Goal: Task Accomplishment & Management: Complete application form

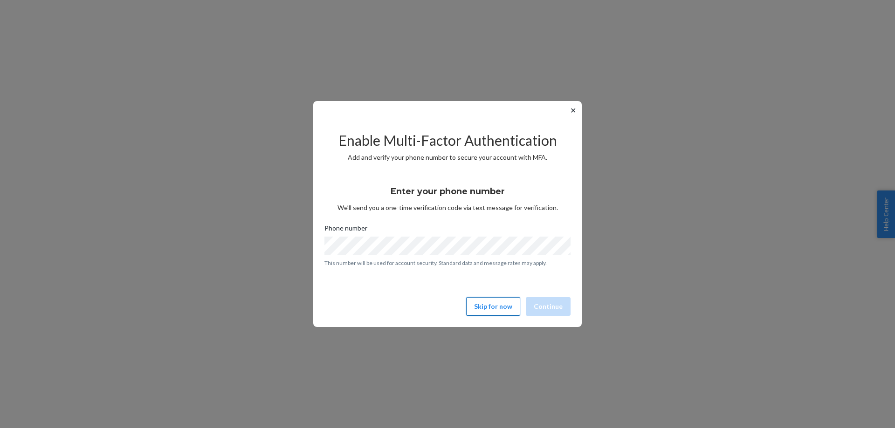
click at [513, 305] on button "Skip for now" at bounding box center [493, 306] width 54 height 19
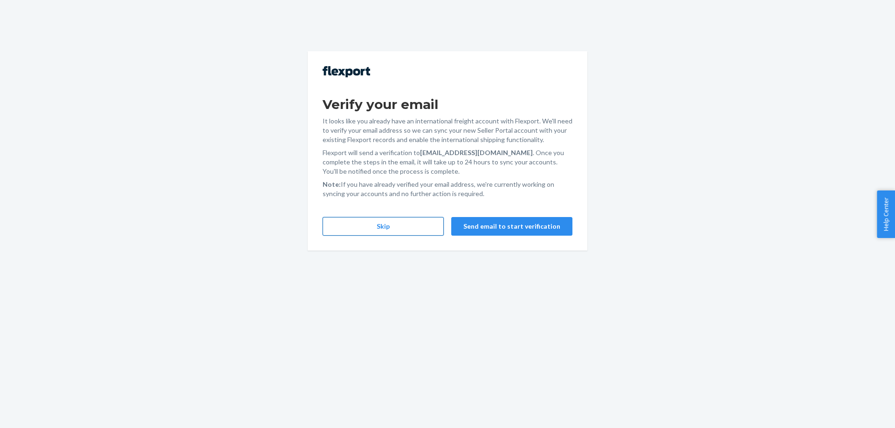
click at [352, 229] on button "Skip" at bounding box center [382, 226] width 121 height 19
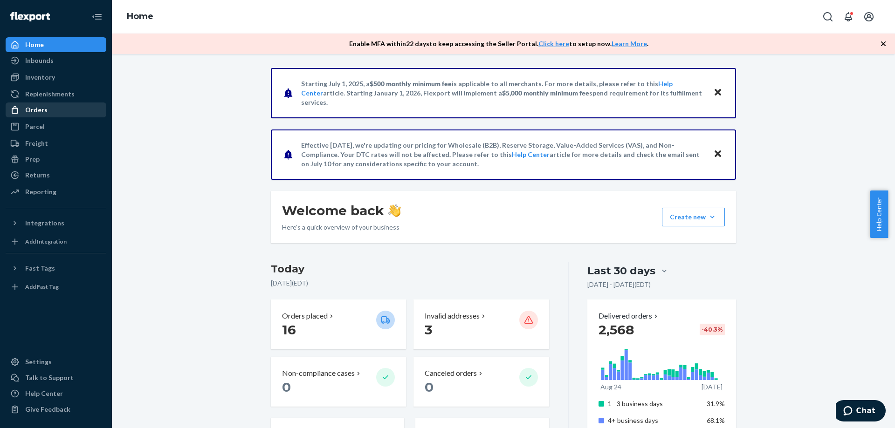
click at [60, 114] on div "Orders" at bounding box center [56, 109] width 99 height 13
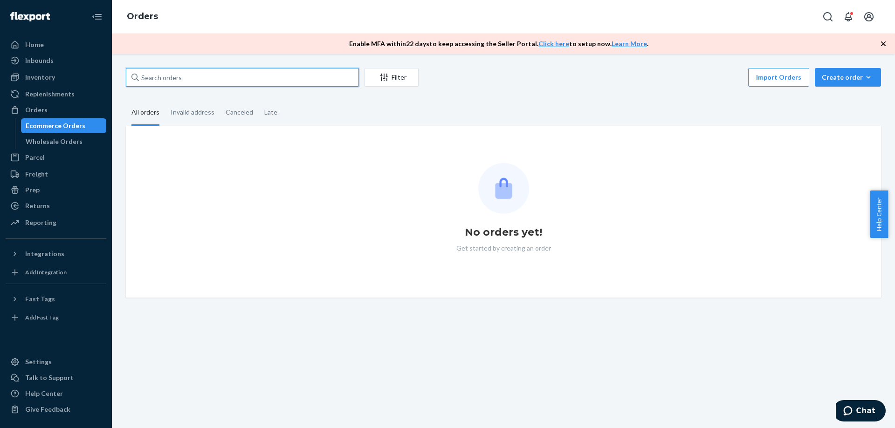
click at [171, 75] on input "text" at bounding box center [242, 77] width 233 height 19
paste input "Hi [PERSON_NAME], Thanks so much for reaching out — and I’m so sorry to hear th…"
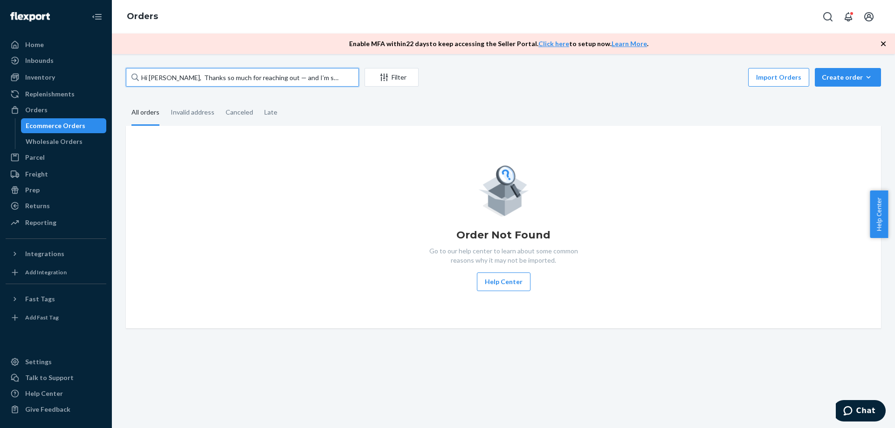
click at [245, 79] on input "Hi [PERSON_NAME], Thanks so much for reaching out — and I’m so sorry to hear th…" at bounding box center [242, 77] width 233 height 19
paste input "#760387"
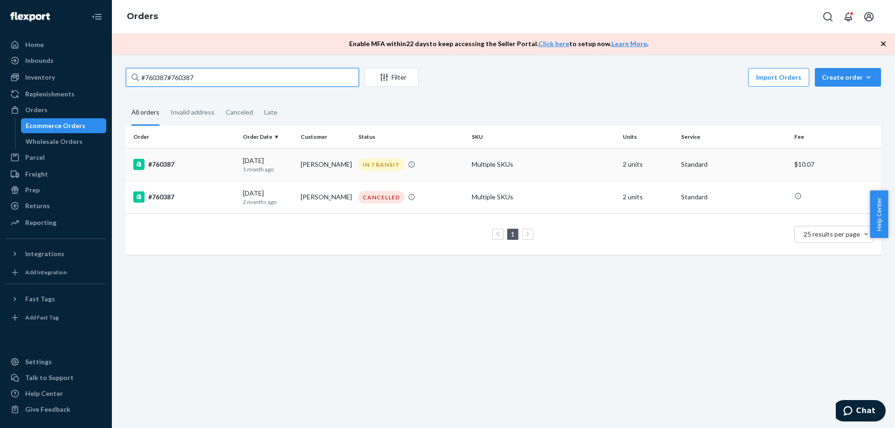
type input "#760387#760387"
click at [263, 165] on p "1 month ago" at bounding box center [268, 169] width 50 height 8
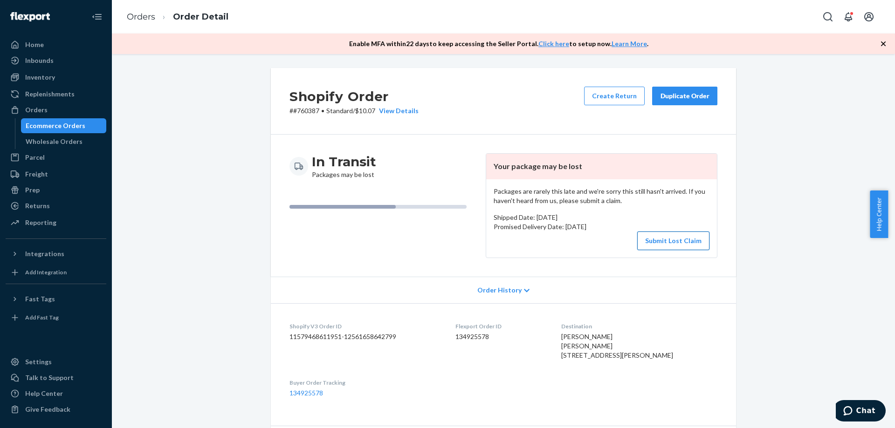
click at [661, 241] on button "Submit Lost Claim" at bounding box center [673, 241] width 72 height 19
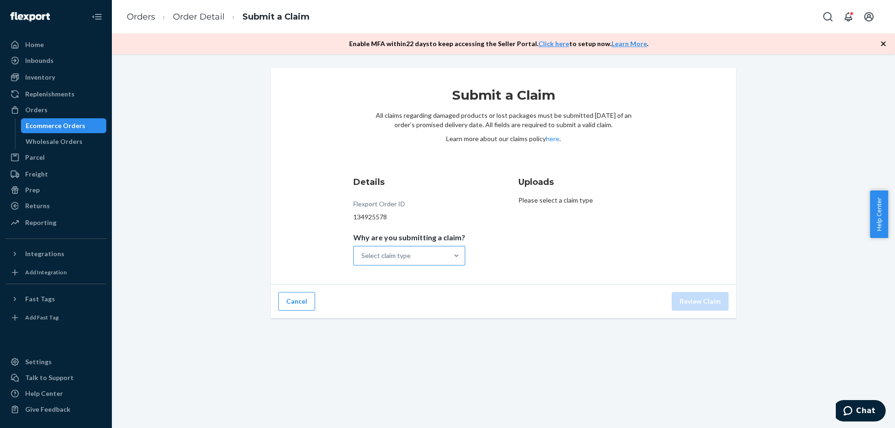
click at [432, 255] on div "Select claim type" at bounding box center [401, 255] width 94 height 19
click at [362, 255] on input "Why are you submitting a claim? Select claim type" at bounding box center [361, 255] width 1 height 9
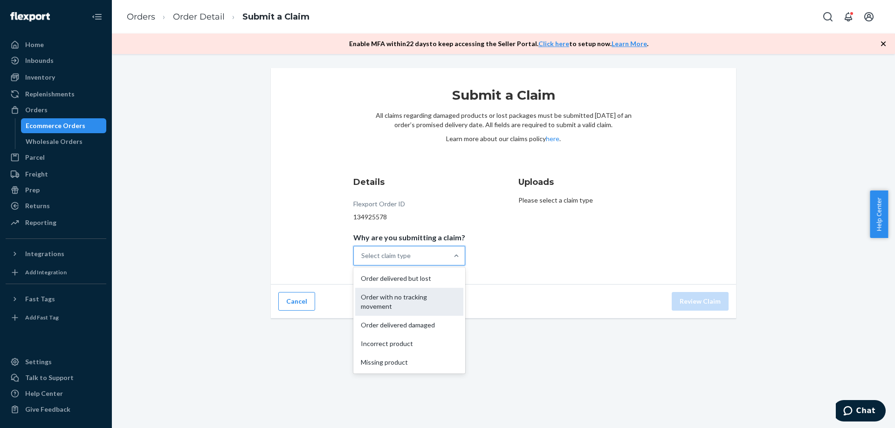
click at [417, 304] on div "Order with no tracking movement" at bounding box center [409, 302] width 108 height 28
click at [362, 260] on input "Why are you submitting a claim? option Order with no tracking movement focused,…" at bounding box center [361, 255] width 1 height 9
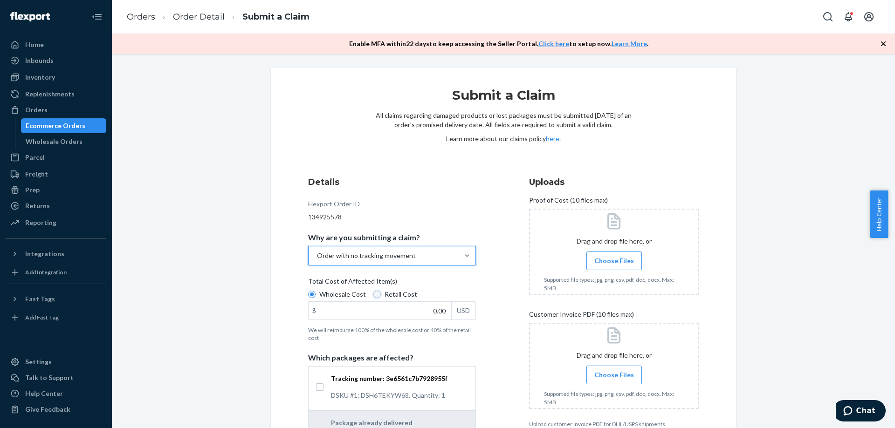
click at [375, 294] on input "Retail Cost" at bounding box center [376, 294] width 7 height 7
radio input "true"
radio input "false"
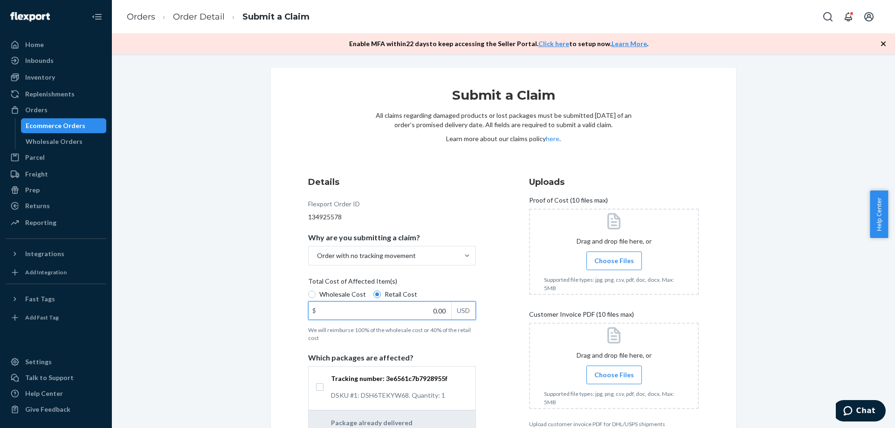
click at [406, 319] on input "0.00" at bounding box center [379, 311] width 143 height 18
type input "37.00"
click at [474, 237] on div "Details Flexport Order ID 134925578 Why are you submitting a claim? Order with …" at bounding box center [403, 322] width 191 height 303
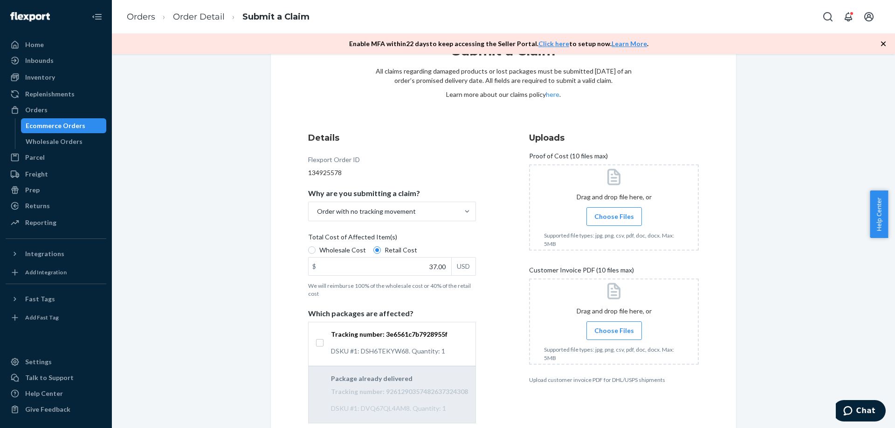
scroll to position [93, 0]
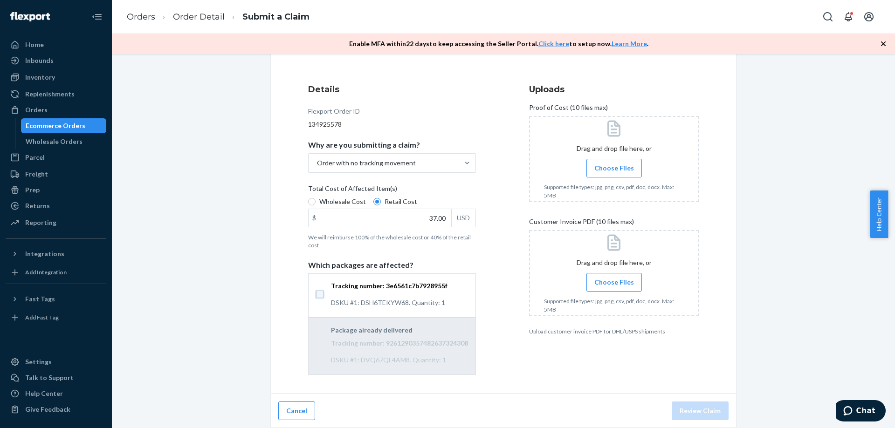
click at [316, 294] on input "Tracking number: 3e6561c7b7928955f DSKU #1: DSH6TEKYW68. Quantity: 1" at bounding box center [319, 294] width 7 height 7
checkbox input "true"
click at [607, 171] on span "Choose Files" at bounding box center [614, 168] width 40 height 9
click at [614, 171] on input "Choose Files" at bounding box center [614, 168] width 0 height 10
click at [595, 277] on label "Choose Files" at bounding box center [613, 282] width 55 height 19
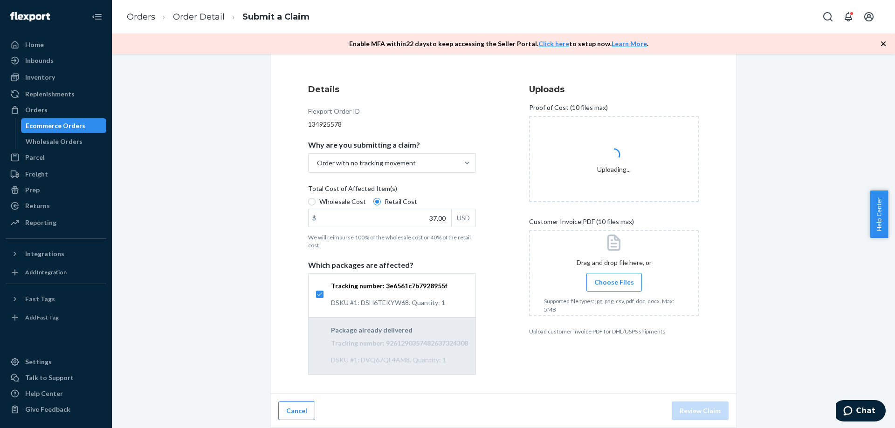
click at [614, 277] on input "Choose Files" at bounding box center [614, 282] width 0 height 10
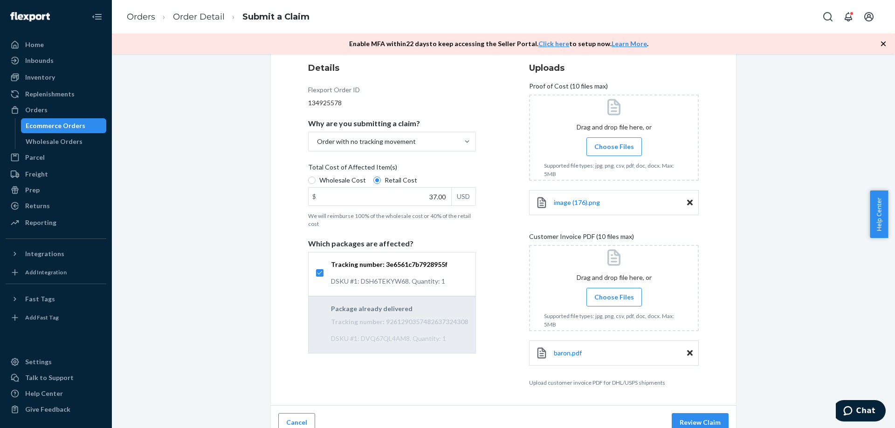
scroll to position [126, 0]
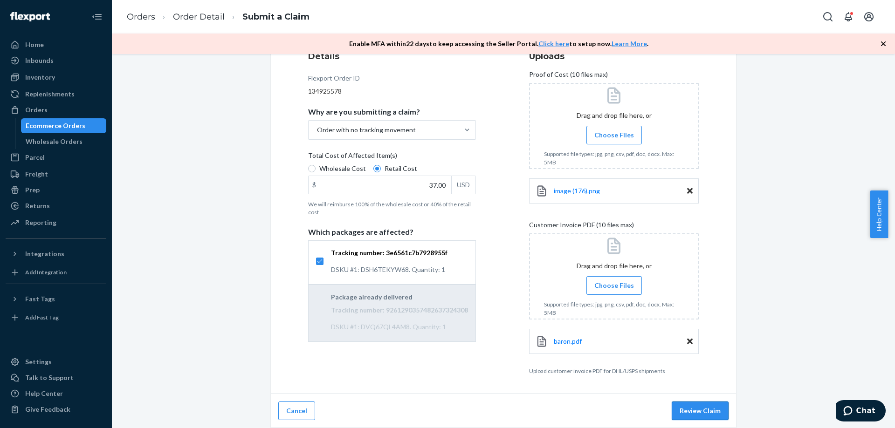
click at [706, 415] on button "Review Claim" at bounding box center [699, 411] width 57 height 19
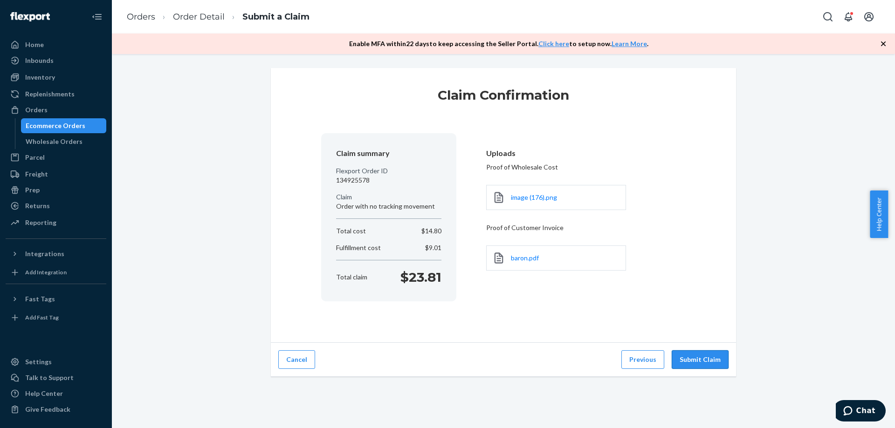
click at [694, 354] on button "Submit Claim" at bounding box center [699, 359] width 57 height 19
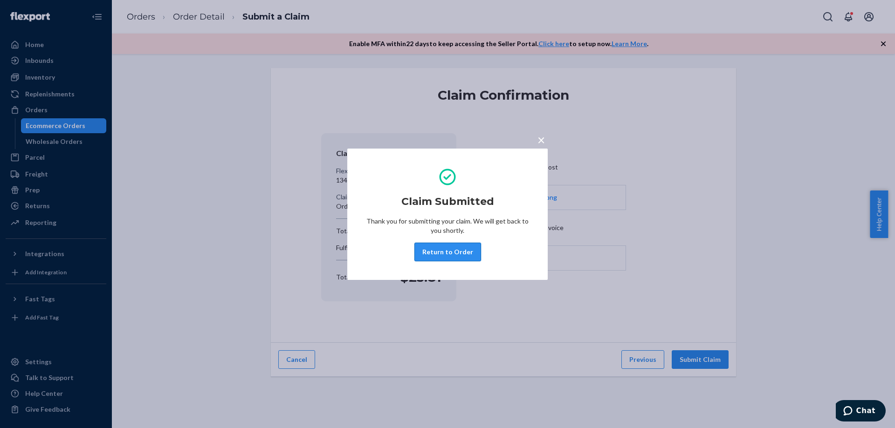
click at [455, 252] on button "Return to Order" at bounding box center [447, 252] width 67 height 19
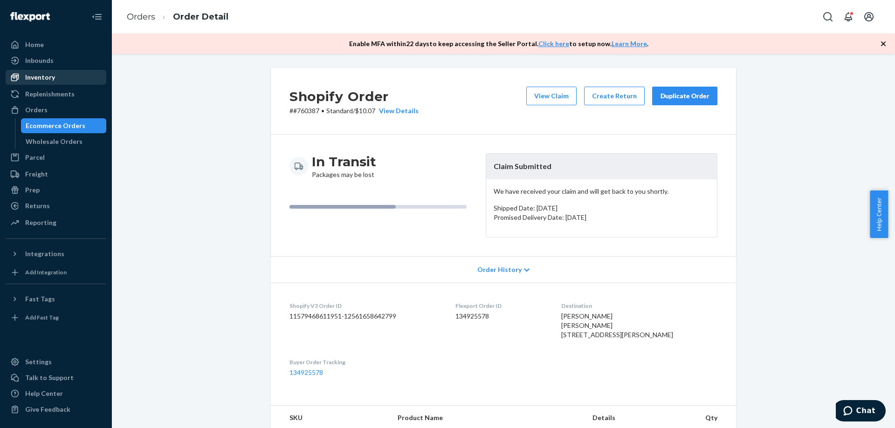
click at [58, 76] on div "Inventory" at bounding box center [56, 77] width 99 height 13
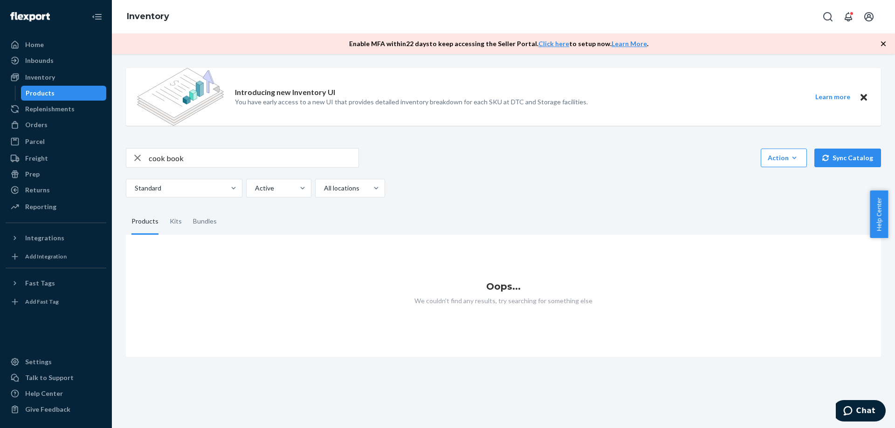
click at [166, 159] on input "cook book" at bounding box center [254, 158] width 210 height 19
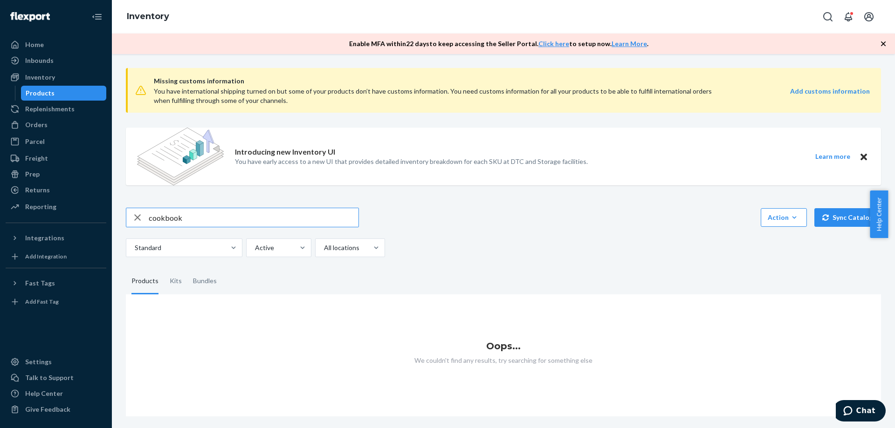
type input "cookbook"
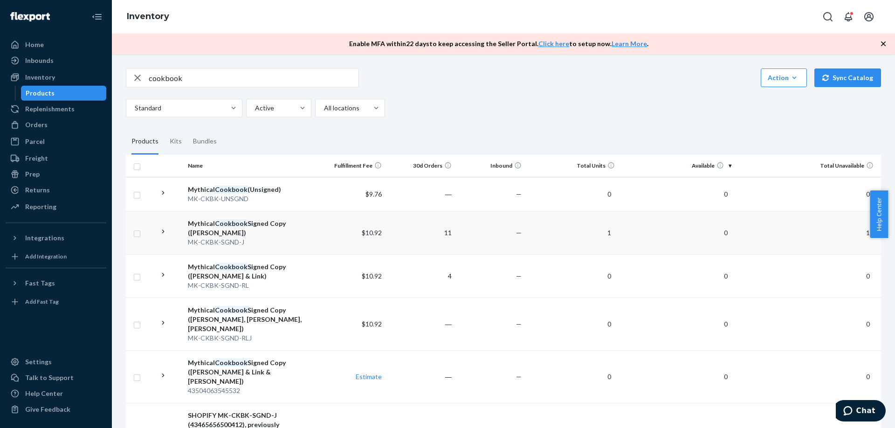
scroll to position [186, 0]
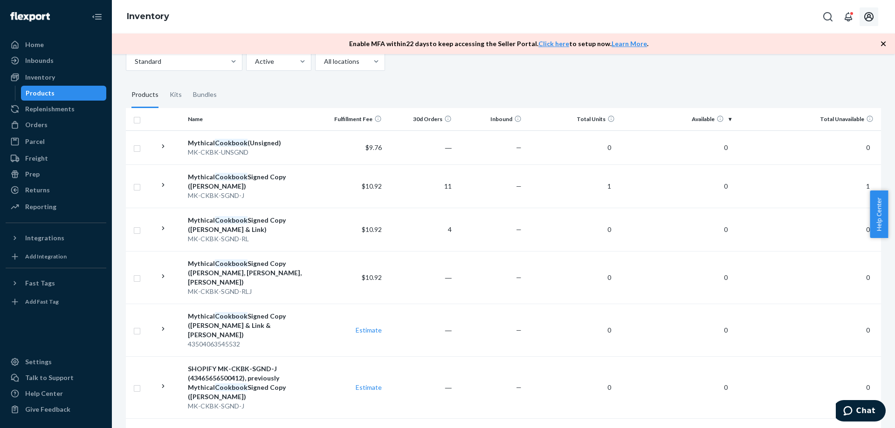
click at [860, 15] on button "Open account menu" at bounding box center [868, 16] width 19 height 19
drag, startPoint x: 863, startPoint y: 16, endPoint x: 860, endPoint y: 34, distance: 18.1
click at [863, 16] on icon "Open account menu" at bounding box center [868, 16] width 11 height 11
click at [830, 91] on div "Log out" at bounding box center [847, 99] width 70 height 17
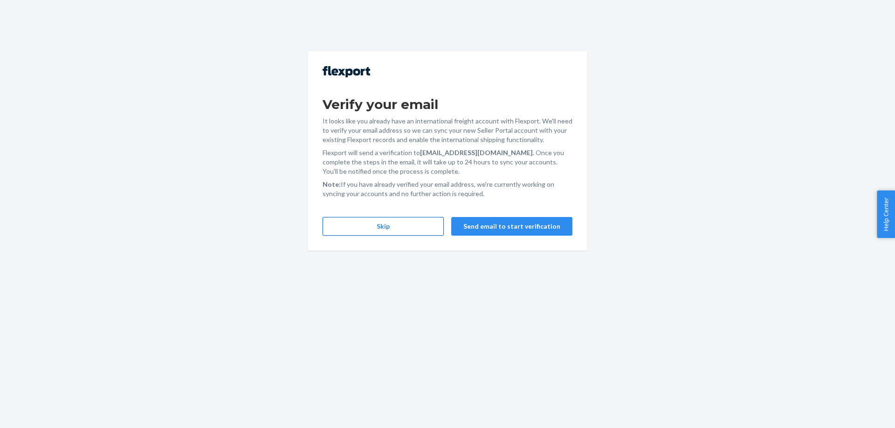
click at [386, 225] on button "Skip" at bounding box center [382, 226] width 121 height 19
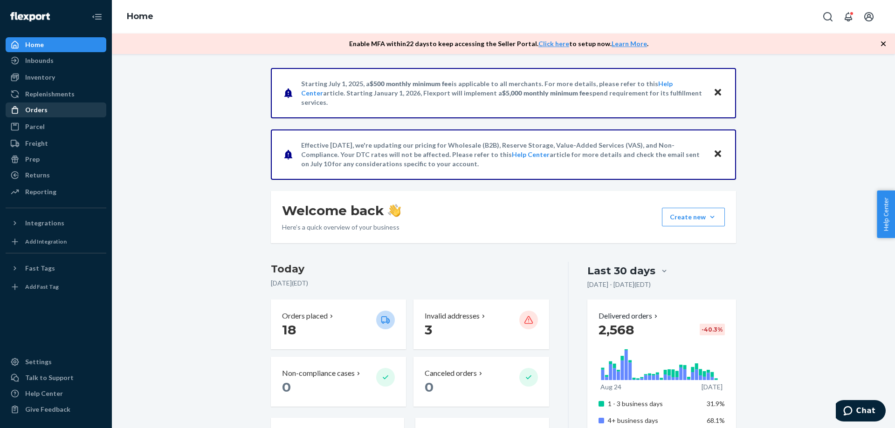
click at [57, 103] on link "Orders" at bounding box center [56, 109] width 101 height 15
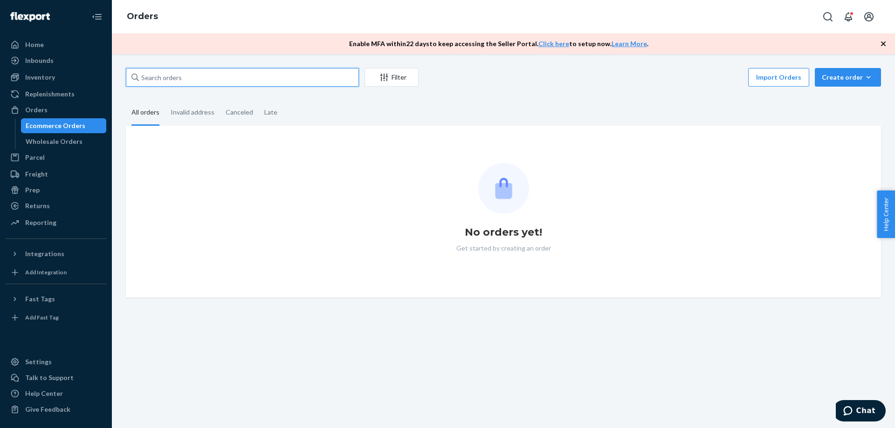
click at [179, 80] on input "text" at bounding box center [242, 77] width 233 height 19
paste input "krystibeaudoin88@gmail.com"
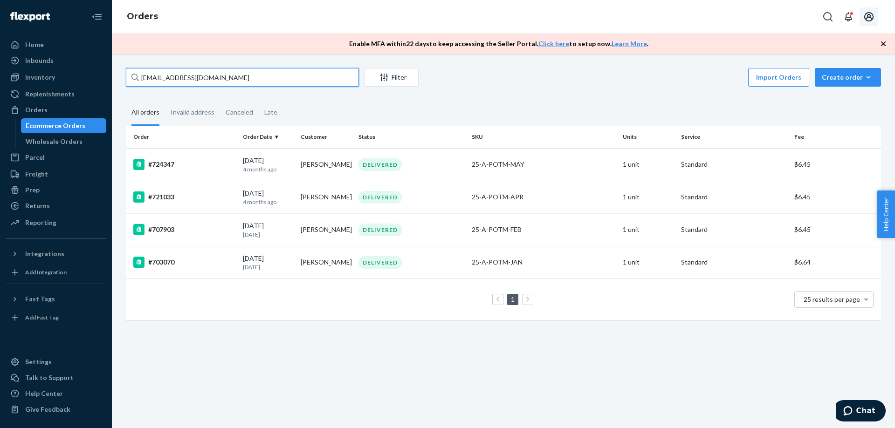
type input "krystibeaudoin88@gmail.com"
click at [871, 15] on icon "Open account menu" at bounding box center [868, 16] width 11 height 11
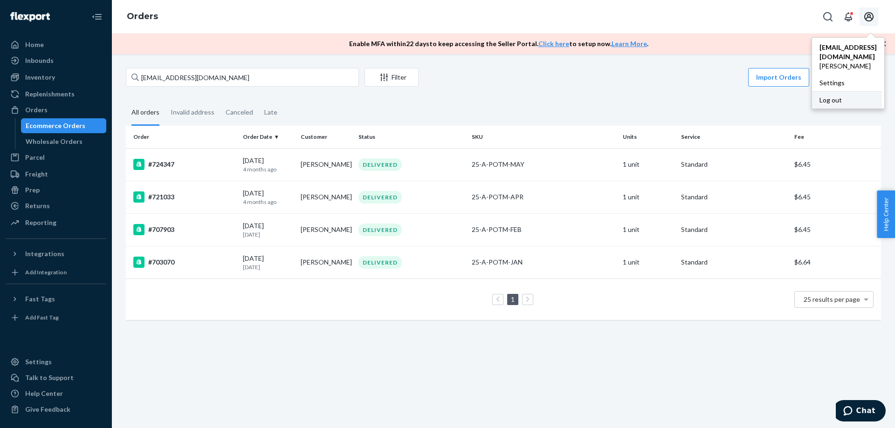
click at [819, 91] on div "Log out" at bounding box center [847, 99] width 70 height 17
